Goal: Task Accomplishment & Management: Use online tool/utility

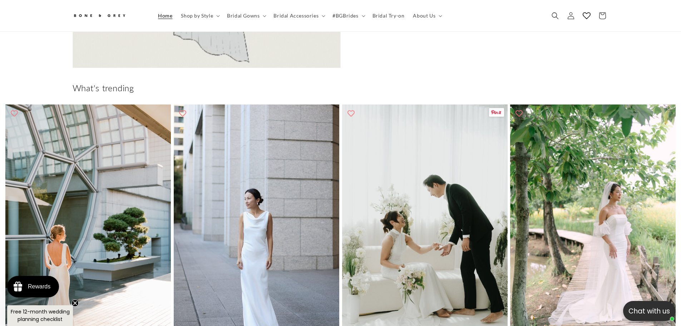
scroll to position [318, 0]
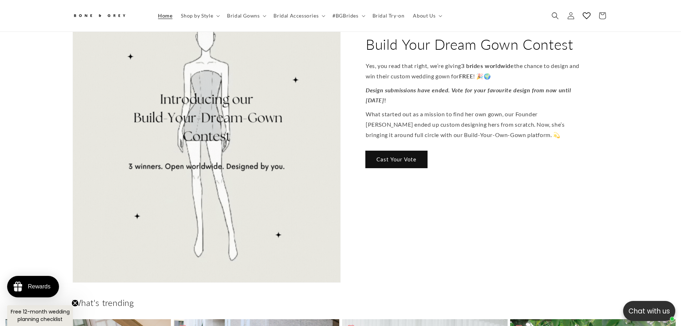
click at [411, 151] on link "Cast Your Vote" at bounding box center [397, 159] width 62 height 17
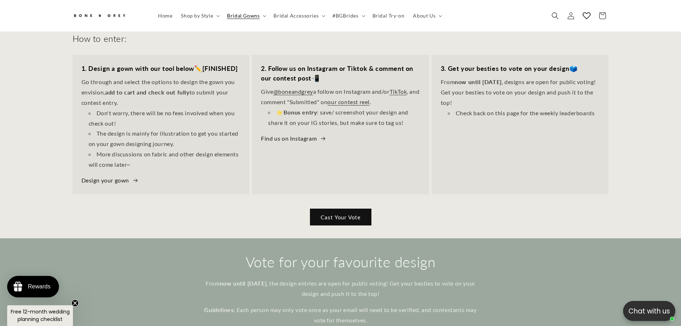
scroll to position [246, 0]
click at [340, 214] on link "Cast Your Vote" at bounding box center [341, 217] width 62 height 17
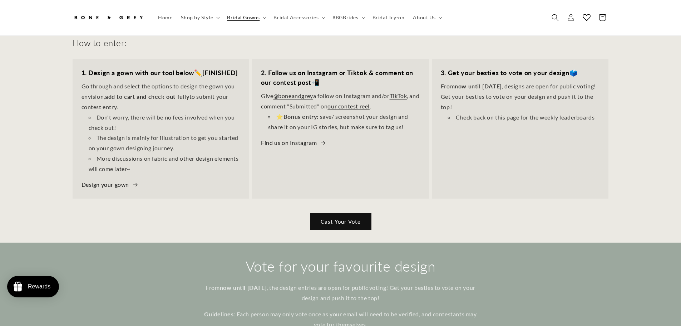
scroll to position [246, 0]
click at [566, 116] on li "Check back on this page for the weekly leaderboards" at bounding box center [524, 117] width 152 height 10
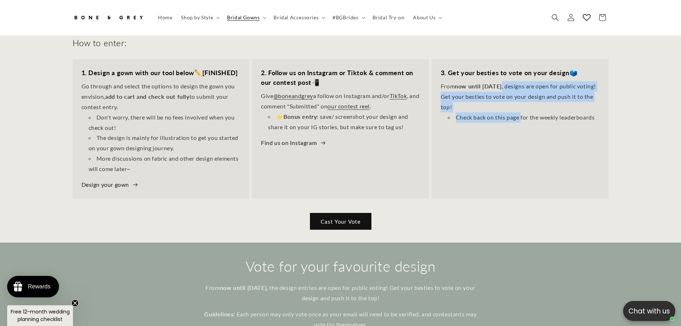
drag, startPoint x: 514, startPoint y: 99, endPoint x: 521, endPoint y: 111, distance: 14.4
click at [521, 111] on div "From now until October 17 , designs are open for public voting! Get your bestie…" at bounding box center [520, 101] width 159 height 41
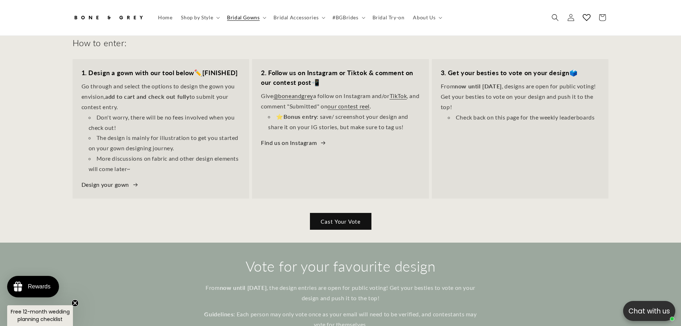
click at [525, 129] on div "3. Get your besties to vote on your design 🗳️ From now until October 17 , desig…" at bounding box center [520, 129] width 177 height 140
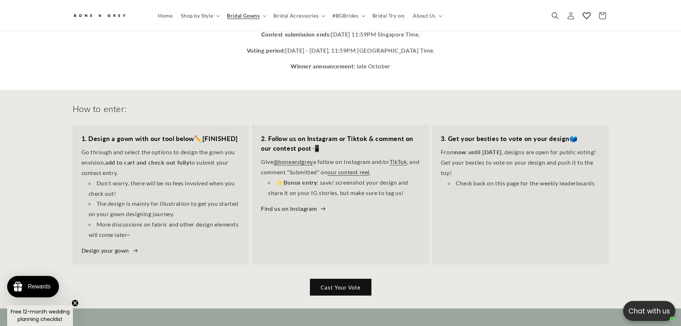
scroll to position [178, 0]
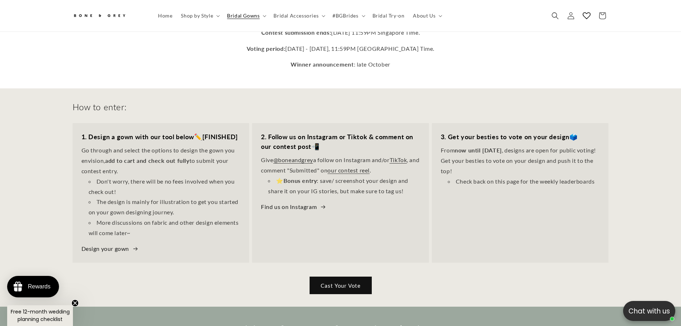
click at [340, 280] on link "Cast Your Vote" at bounding box center [341, 285] width 62 height 17
